Goal: Check status: Check status

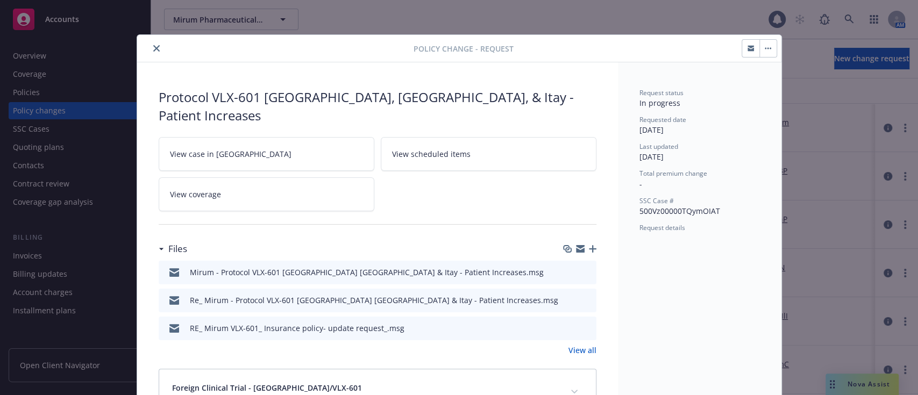
scroll to position [32, 0]
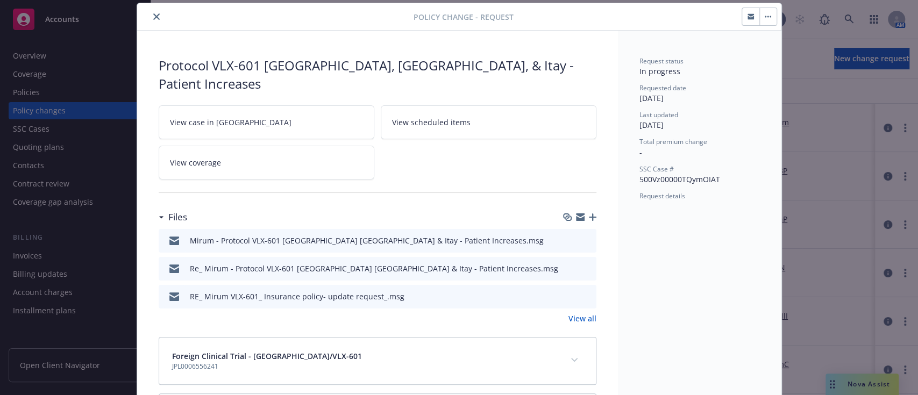
click at [150, 15] on button "close" at bounding box center [156, 16] width 13 height 13
